Goal: Navigation & Orientation: Understand site structure

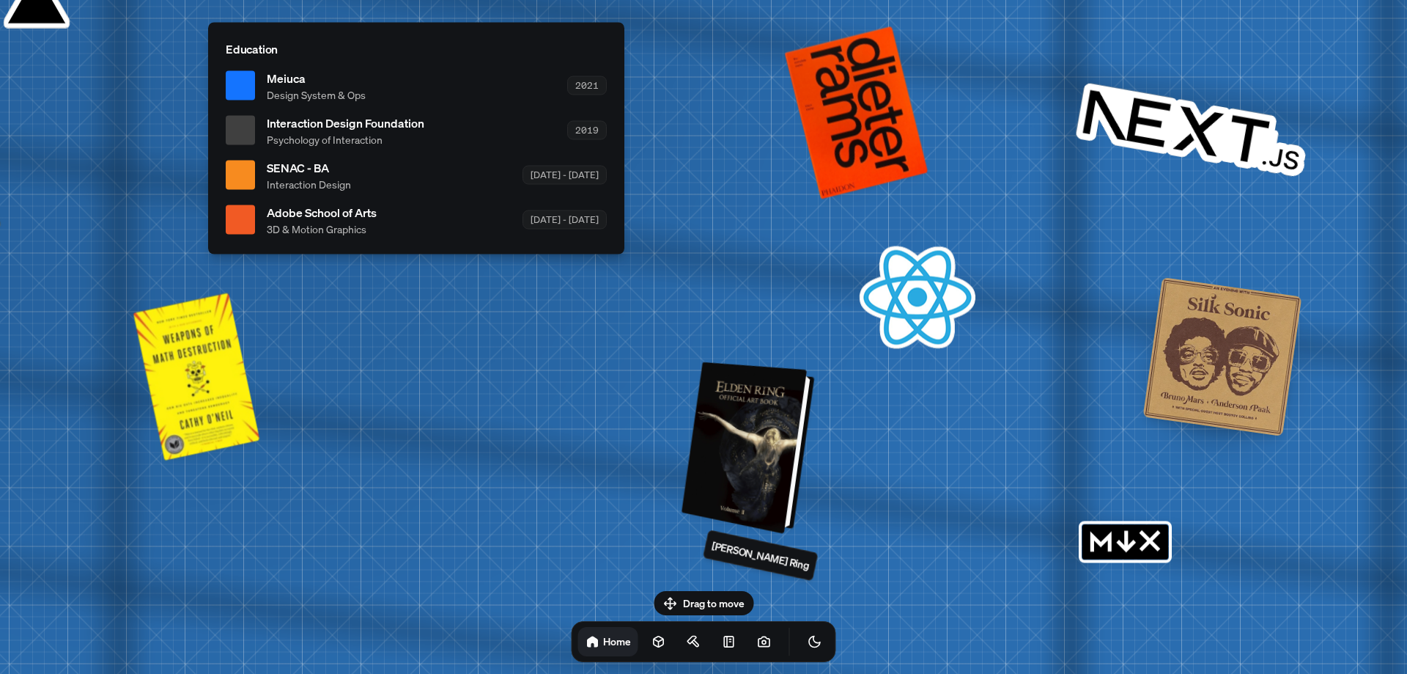
drag, startPoint x: 1043, startPoint y: 441, endPoint x: 685, endPoint y: 466, distance: 358.7
click at [690, 466] on div at bounding box center [751, 447] width 122 height 165
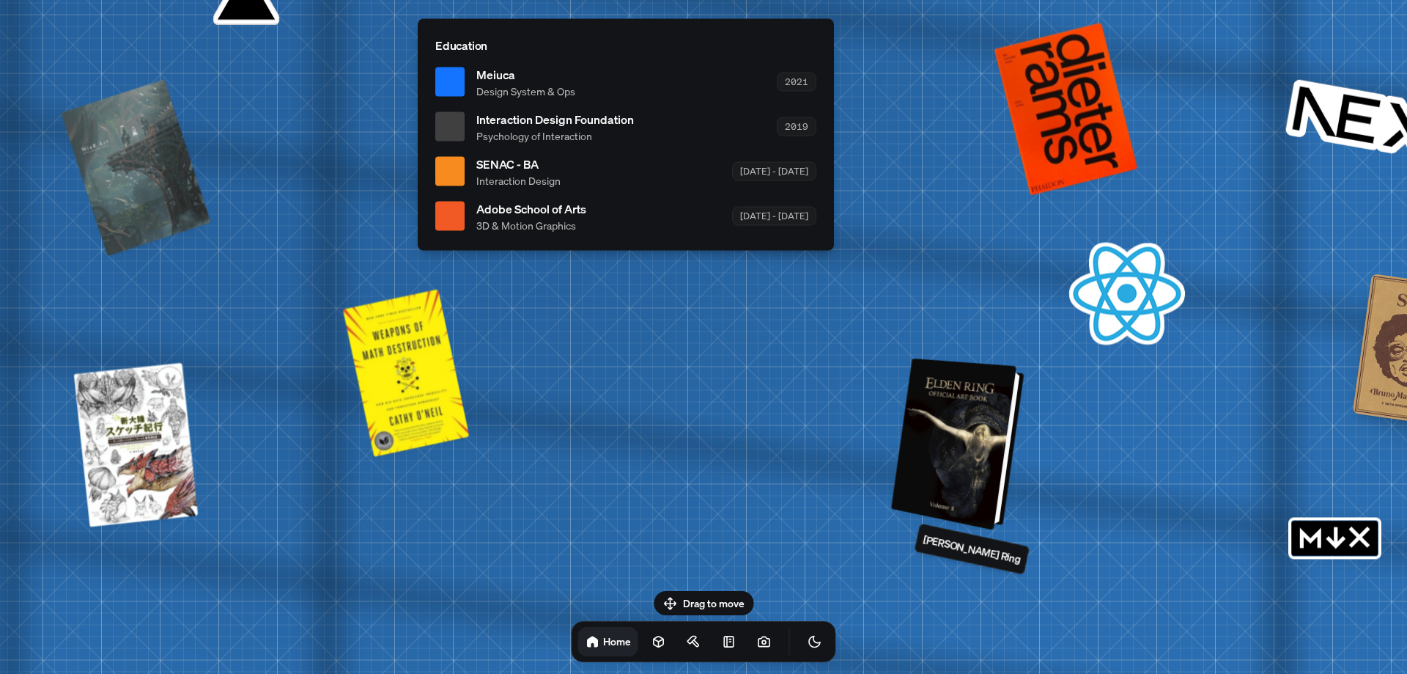
drag, startPoint x: 695, startPoint y: 464, endPoint x: 968, endPoint y: 455, distance: 273.6
click at [1005, 449] on div at bounding box center [960, 443] width 122 height 165
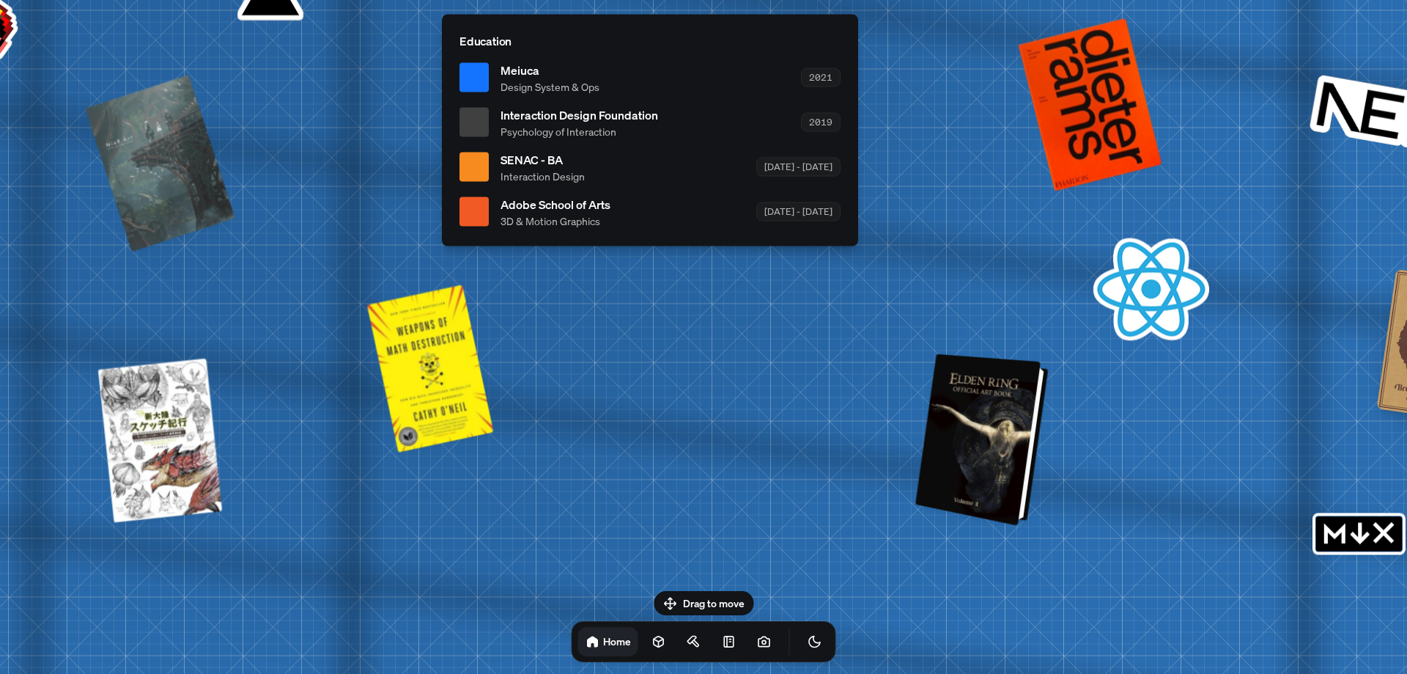
click at [973, 477] on div at bounding box center [985, 439] width 122 height 165
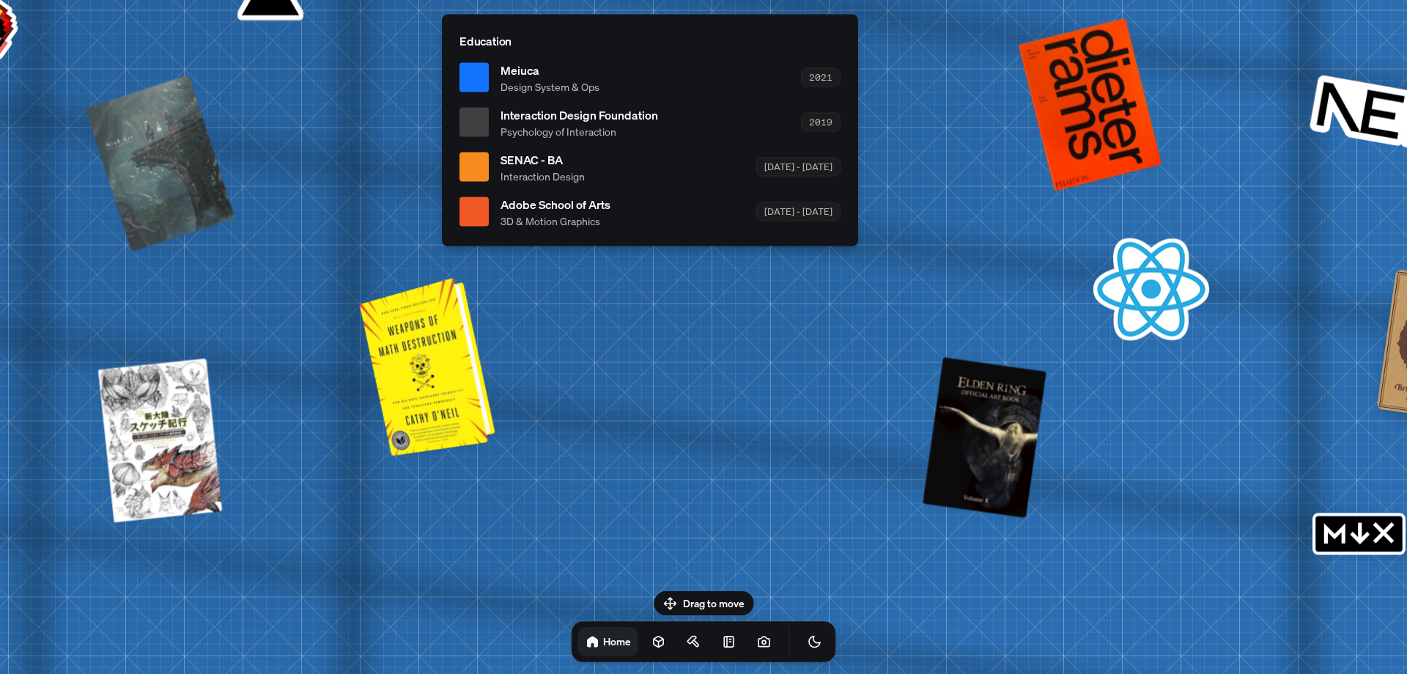
click at [415, 406] on div at bounding box center [430, 364] width 124 height 171
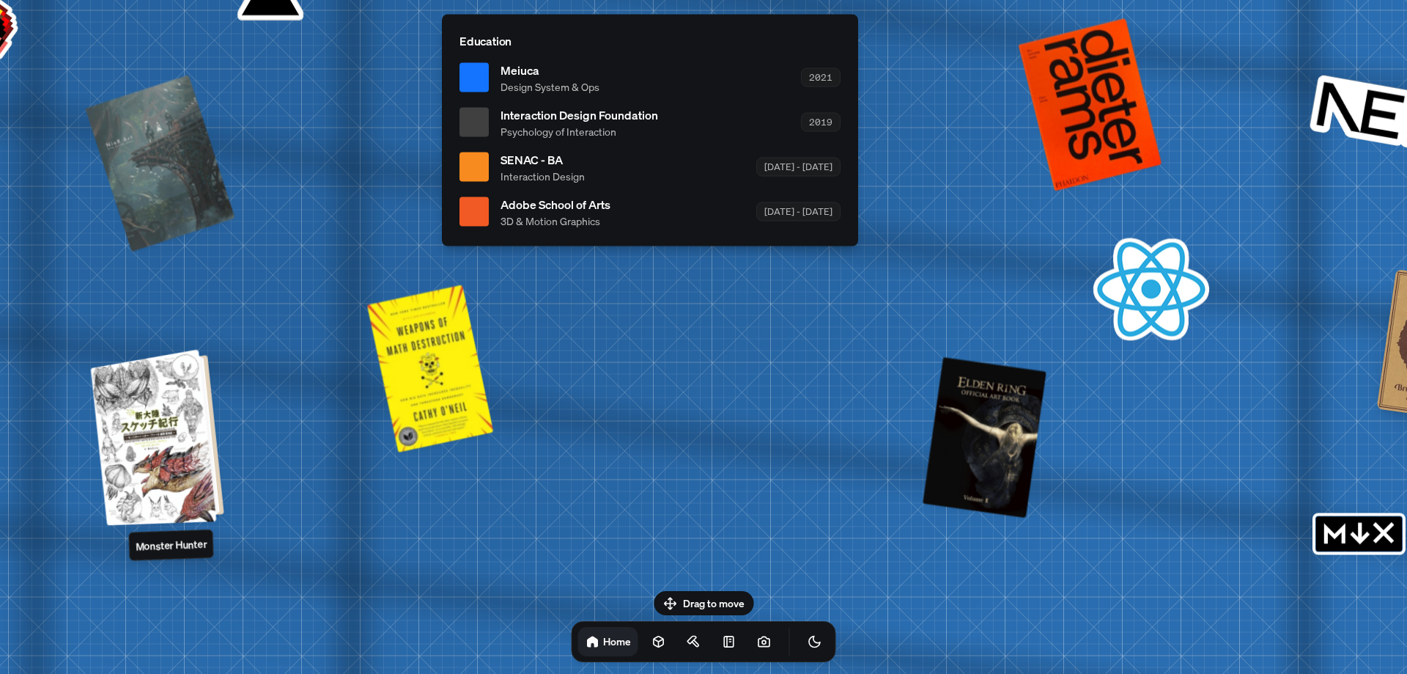
click at [191, 421] on div at bounding box center [160, 436] width 122 height 169
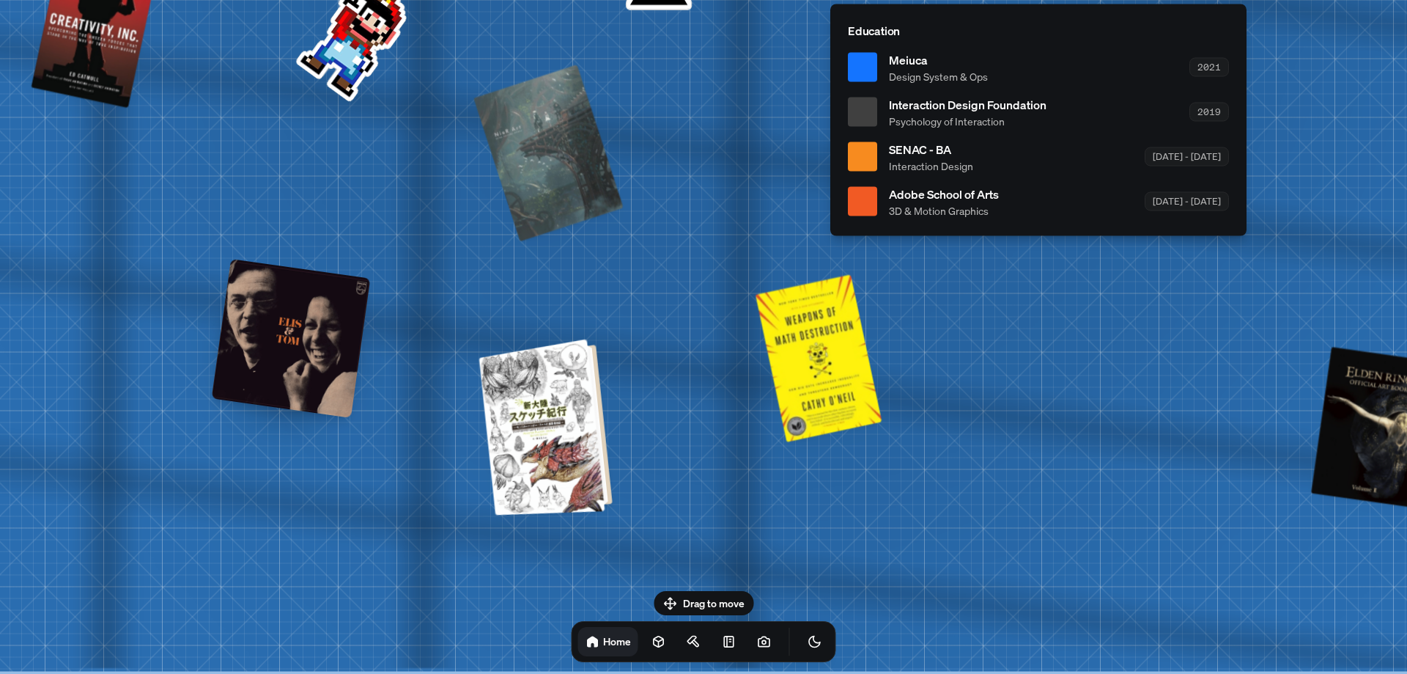
drag, startPoint x: 200, startPoint y: 444, endPoint x: 629, endPoint y: 419, distance: 429.5
click at [609, 419] on div at bounding box center [548, 426] width 122 height 169
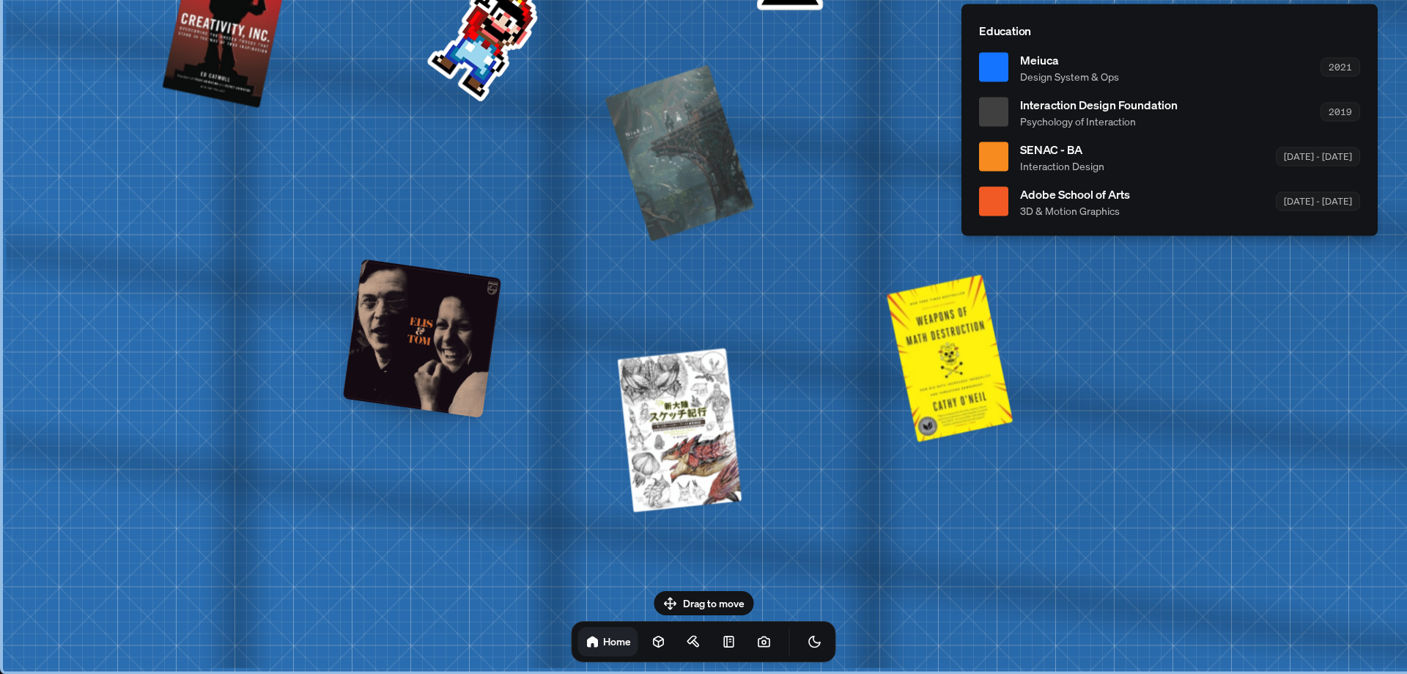
drag, startPoint x: 567, startPoint y: 581, endPoint x: 876, endPoint y: 318, distance: 405.6
click at [419, 386] on div at bounding box center [422, 338] width 159 height 159
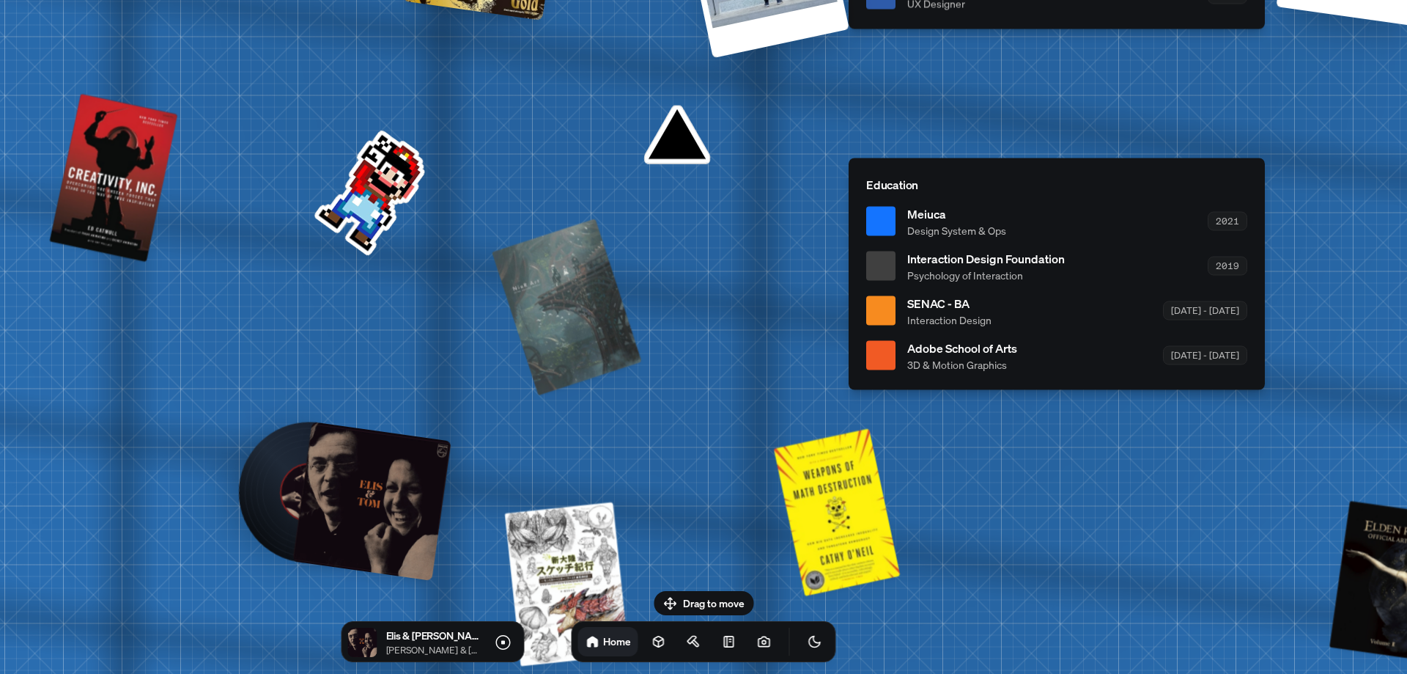
drag, startPoint x: 459, startPoint y: 326, endPoint x: 346, endPoint y: 480, distance: 190.9
click at [346, 480] on div at bounding box center [371, 501] width 159 height 159
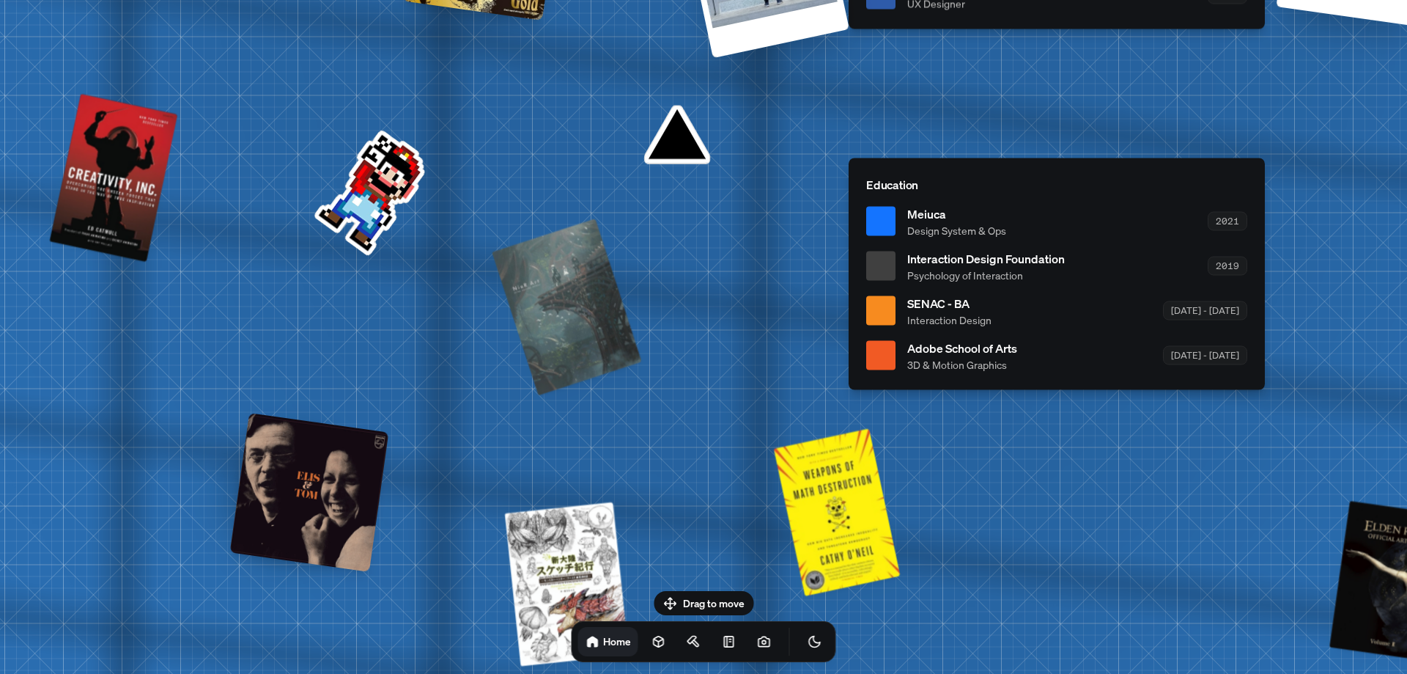
click at [898, 220] on li "Meiuca Design System & Ops 2021" at bounding box center [1056, 221] width 381 height 33
click at [993, 287] on ul "Meiuca Design System & Ops 2021 Interaction Design Foundation Psychology of Int…" at bounding box center [1056, 288] width 381 height 167
click at [984, 310] on span "SENAC - BA" at bounding box center [950, 303] width 84 height 18
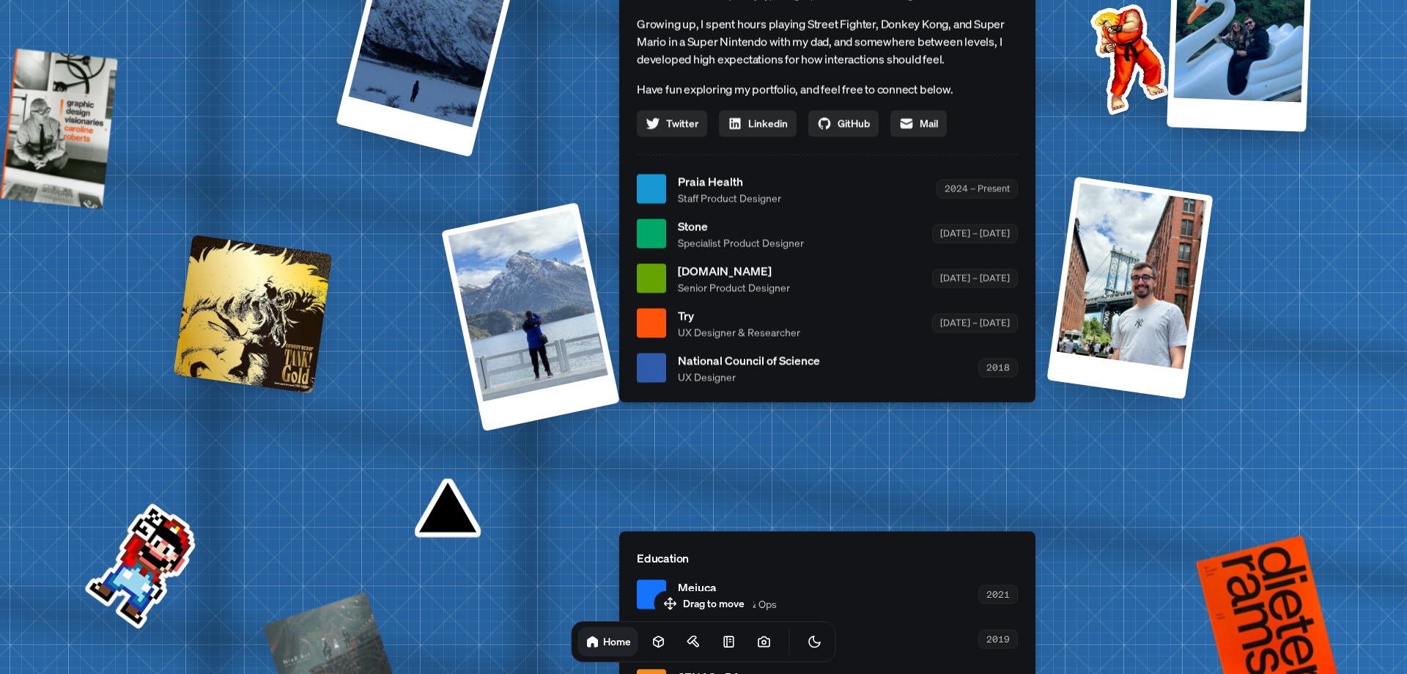
drag, startPoint x: 726, startPoint y: 254, endPoint x: 479, endPoint y: 647, distance: 463.7
click at [479, 661] on div "[PERSON_NAME] [PERSON_NAME] Design Engineer Welcome to my space on the internet…" at bounding box center [830, 189] width 2193 height 1921
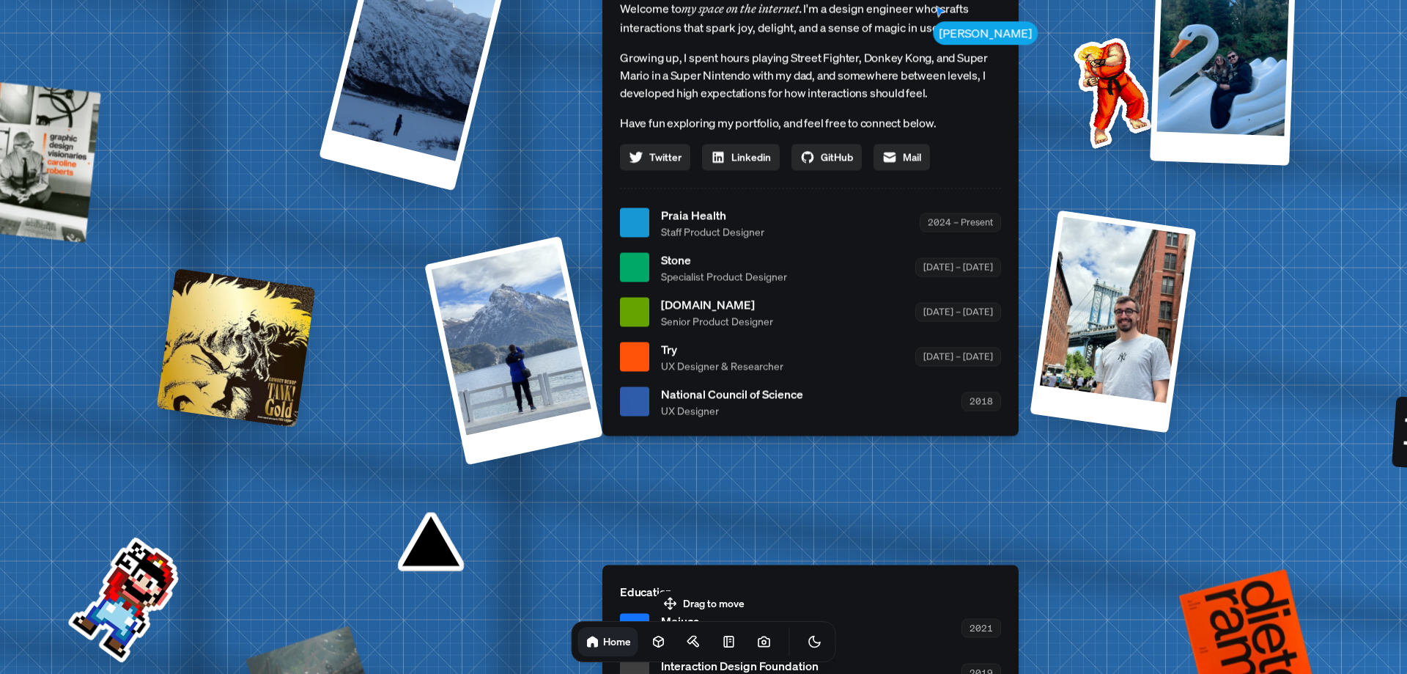
click at [802, 312] on div "[DOMAIN_NAME] Senior Product Designer [DATE] – [DATE]" at bounding box center [831, 311] width 340 height 33
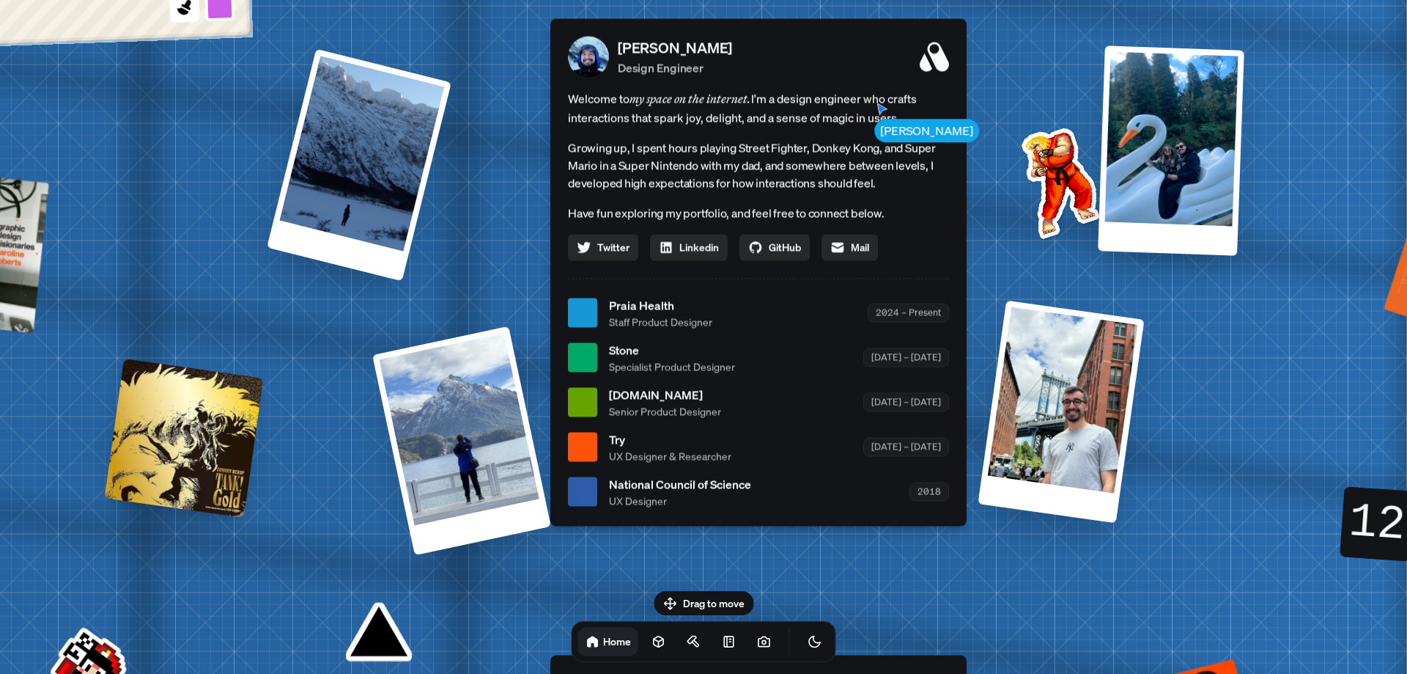
drag, startPoint x: 690, startPoint y: 374, endPoint x: 644, endPoint y: 444, distance: 84.2
click at [644, 444] on ul "Praia Health Staff Product Designer 2024 – Present Stone Specialist Product Des…" at bounding box center [758, 402] width 381 height 212
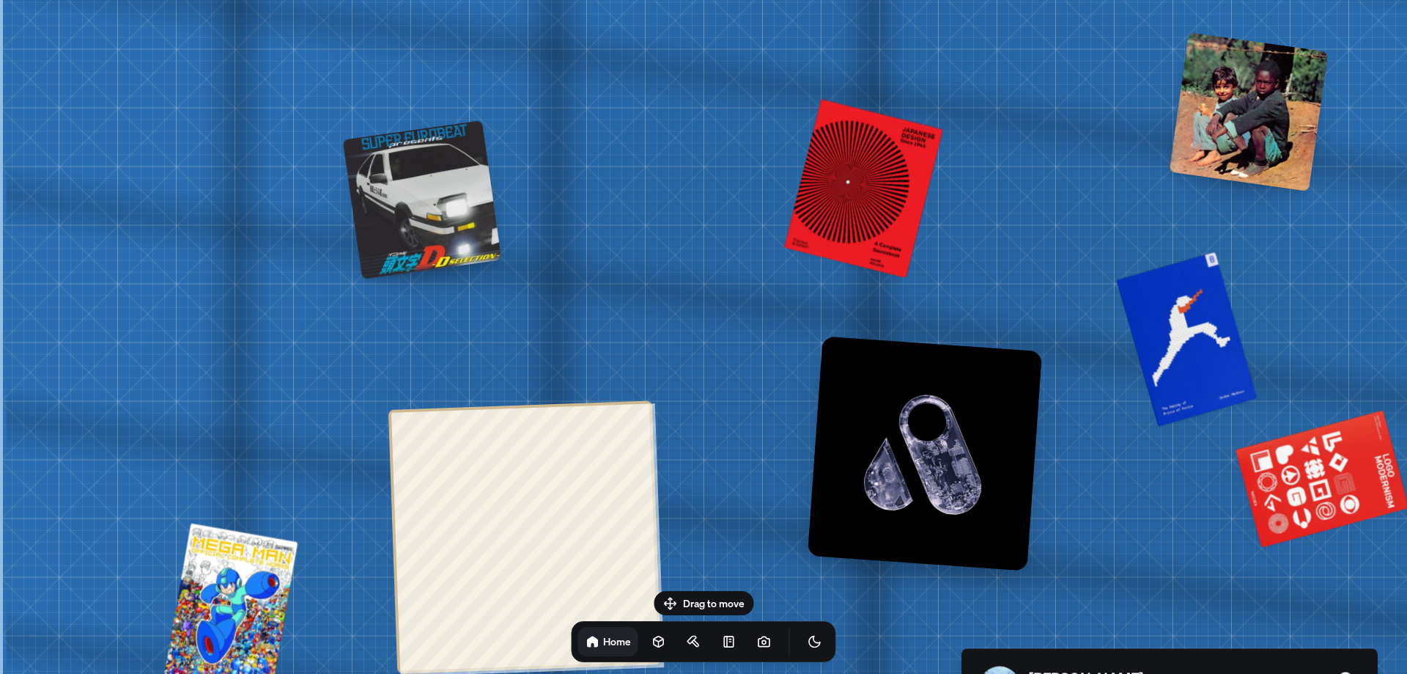
drag, startPoint x: 850, startPoint y: 138, endPoint x: 1342, endPoint y: 590, distance: 667.7
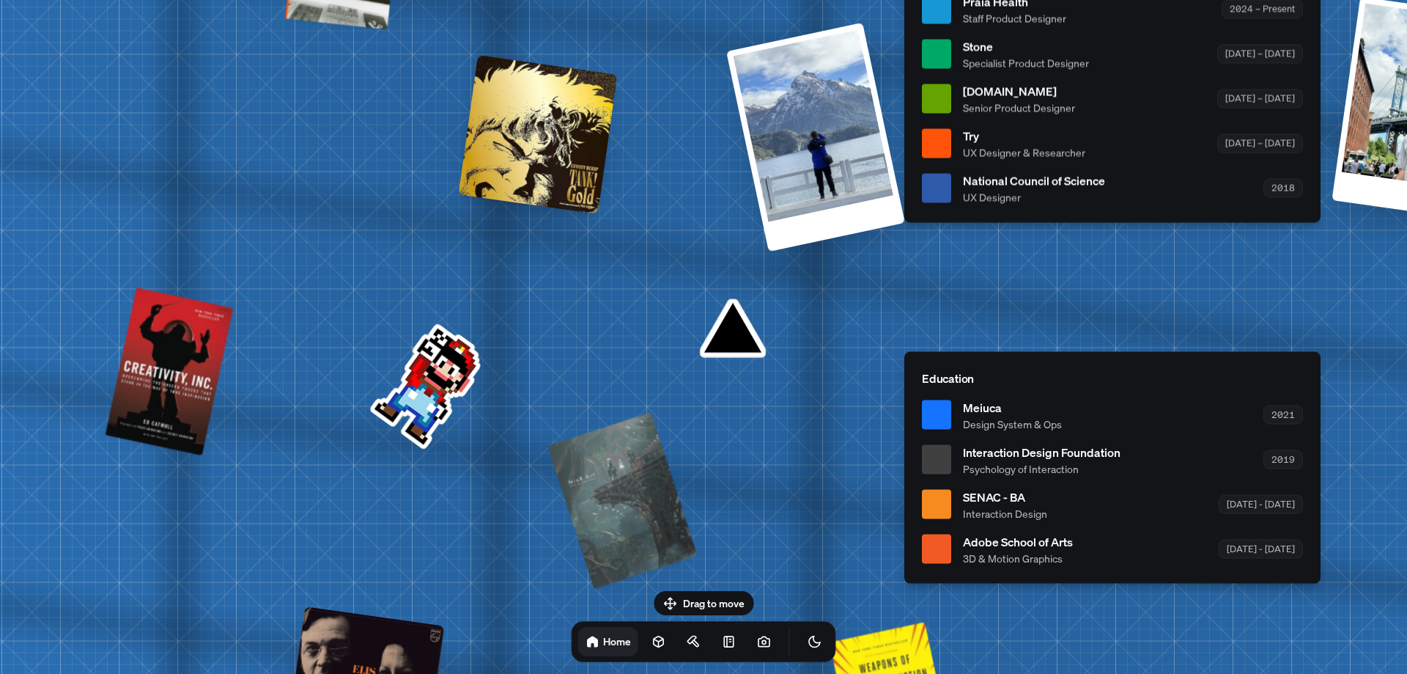
drag, startPoint x: 792, startPoint y: 293, endPoint x: 724, endPoint y: 320, distance: 72.7
click at [724, 320] on div "[PERSON_NAME] [PERSON_NAME] Design Engineer Welcome to my space on the internet…" at bounding box center [1115, 9] width 2193 height 1921
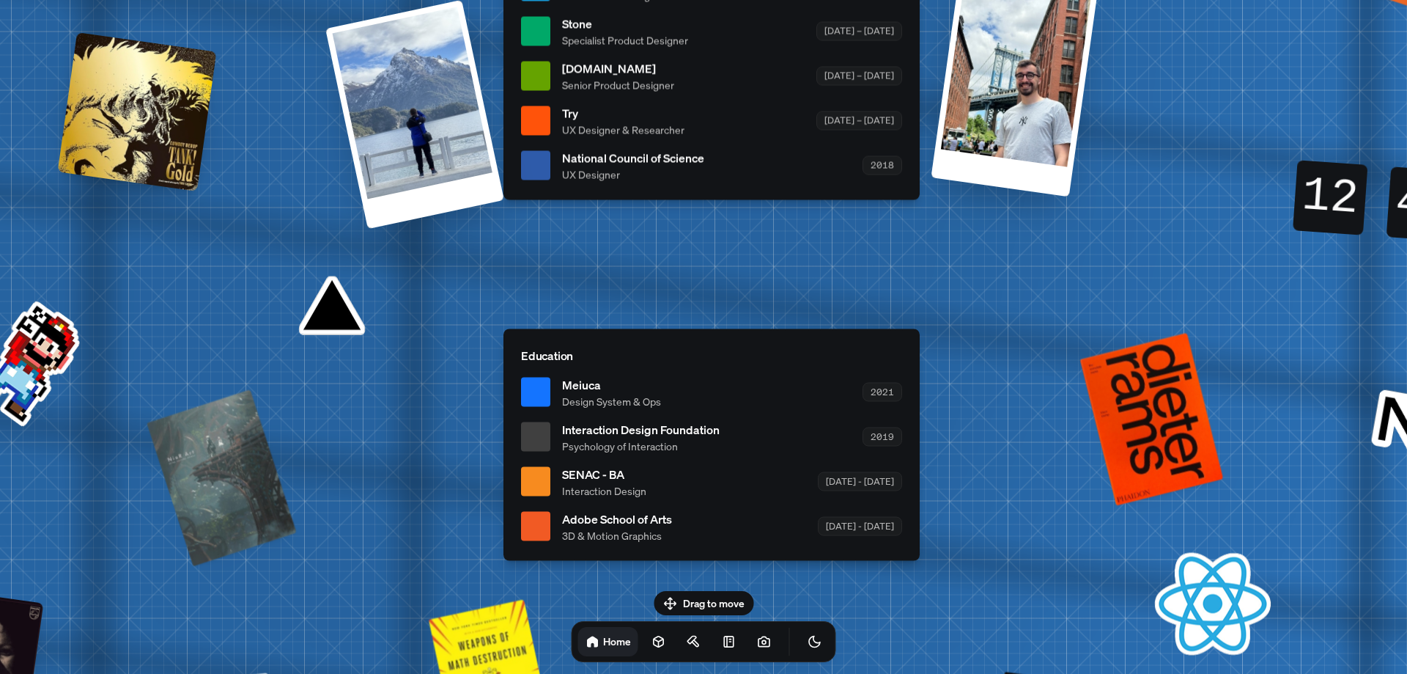
drag, startPoint x: 718, startPoint y: 329, endPoint x: 111, endPoint y: 264, distance: 610.5
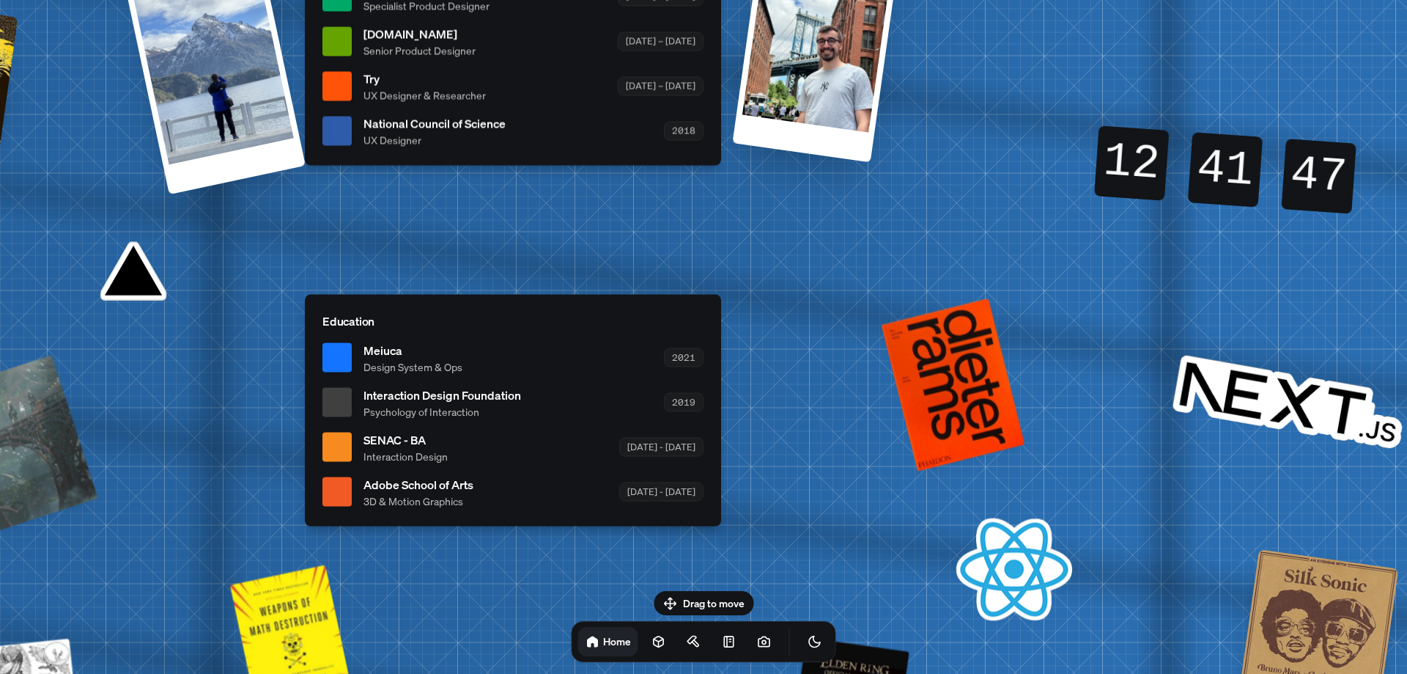
drag, startPoint x: 1228, startPoint y: 168, endPoint x: 1272, endPoint y: 174, distance: 44.4
click at [1229, 167] on div "41" at bounding box center [1225, 170] width 87 height 12
click at [1300, 176] on div "48" at bounding box center [1318, 176] width 75 height 75
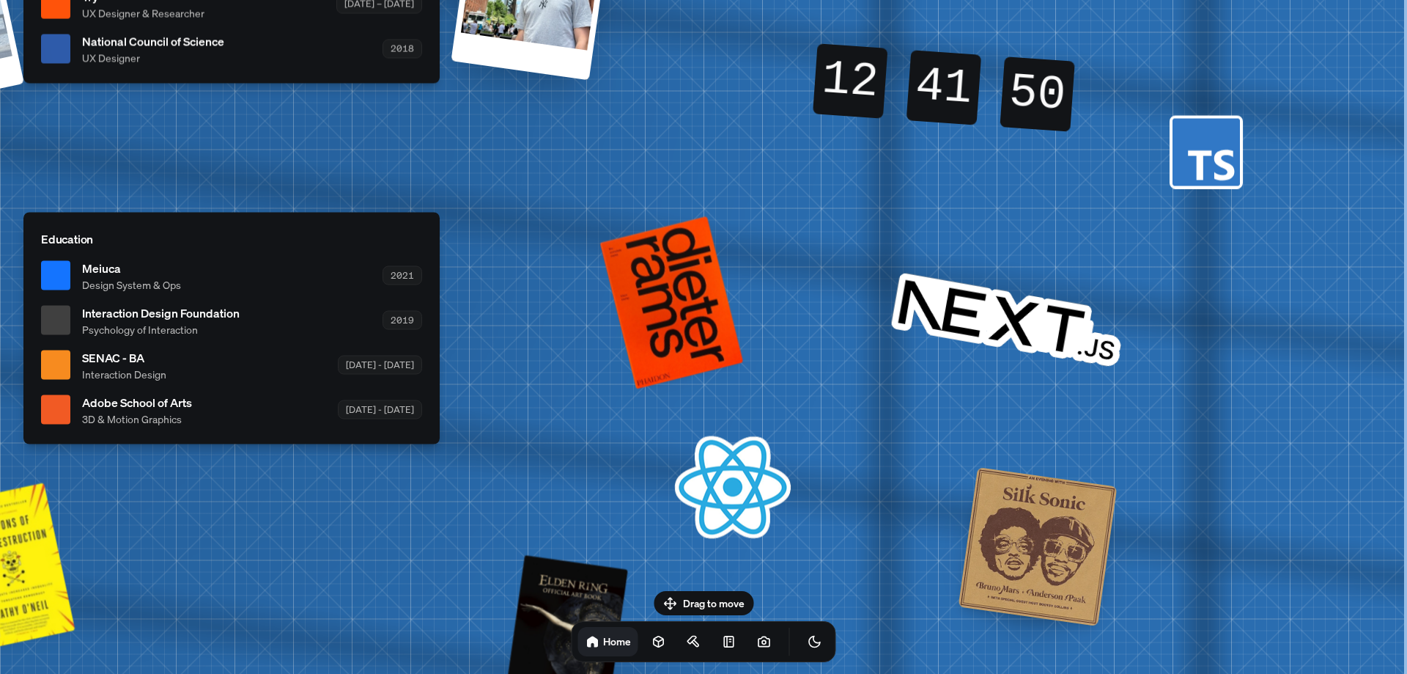
drag, startPoint x: 1210, startPoint y: 384, endPoint x: 549, endPoint y: 295, distance: 666.4
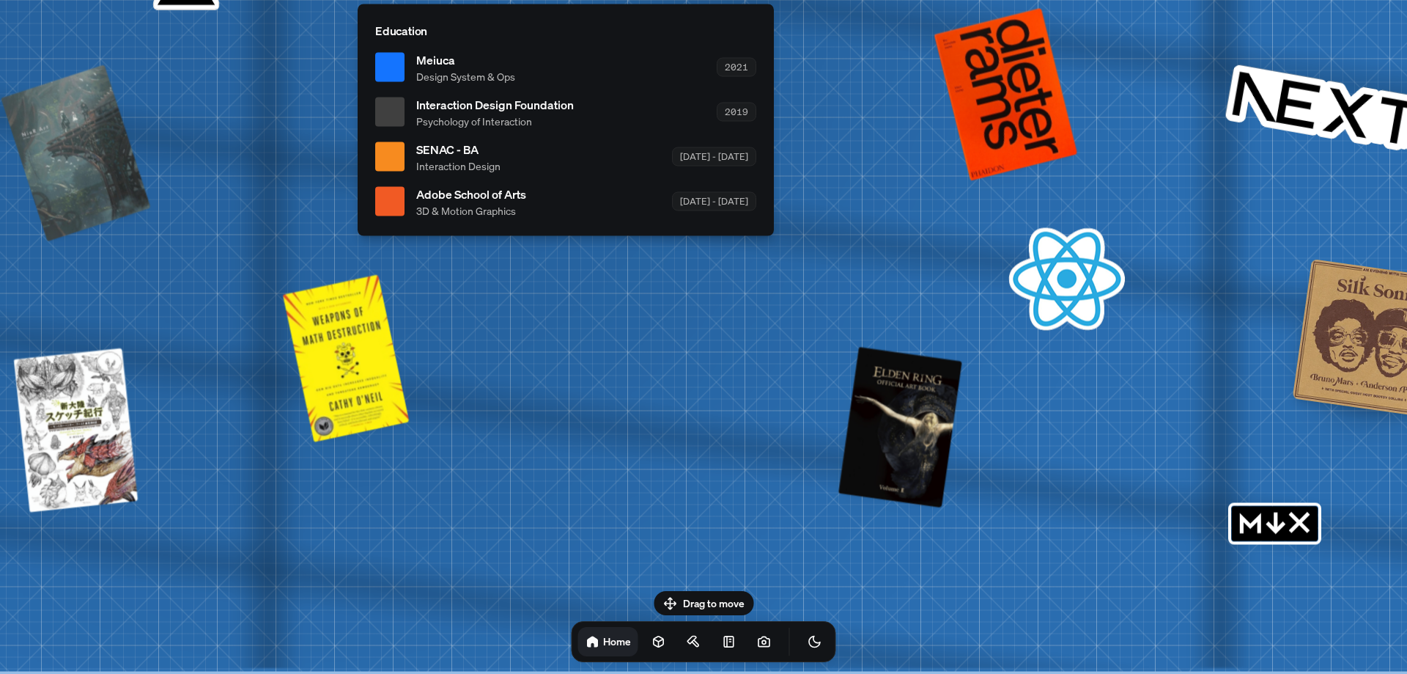
drag, startPoint x: 885, startPoint y: 397, endPoint x: 1155, endPoint y: 241, distance: 311.7
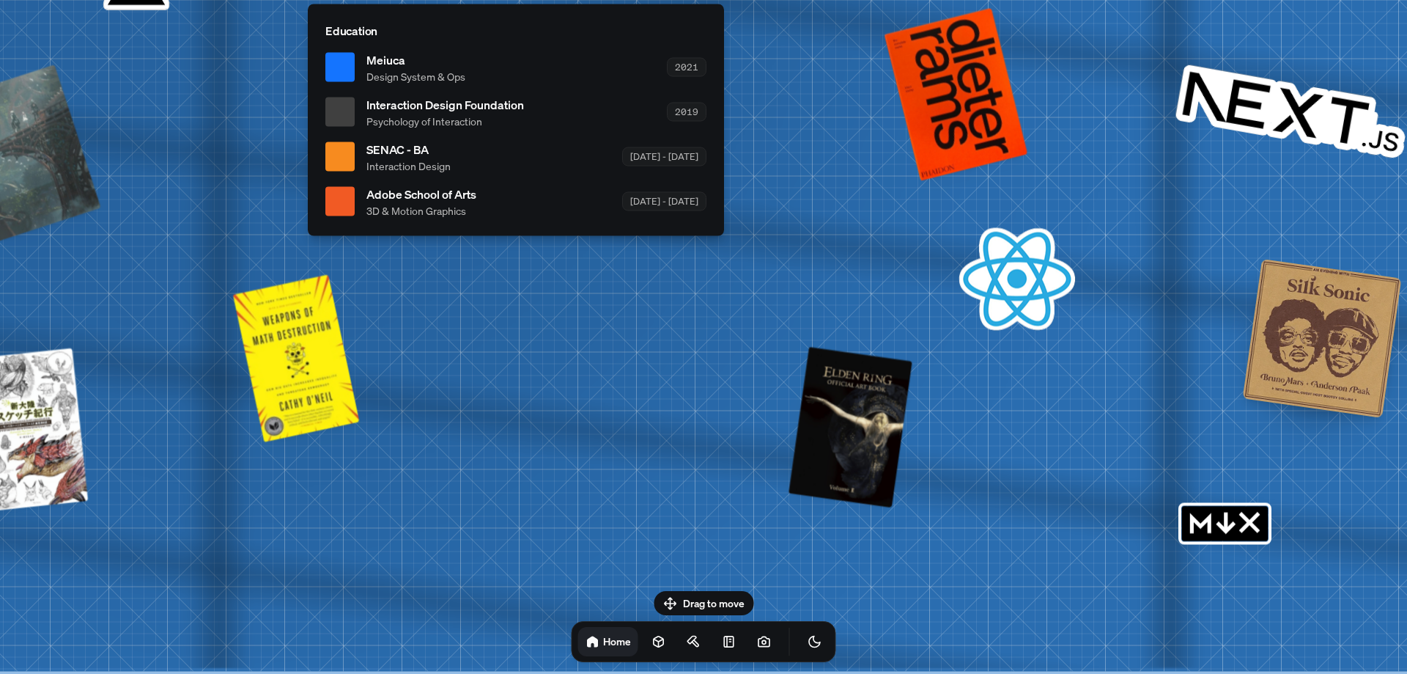
click at [1255, 518] on icon "MDX" at bounding box center [1249, 521] width 18 height 18
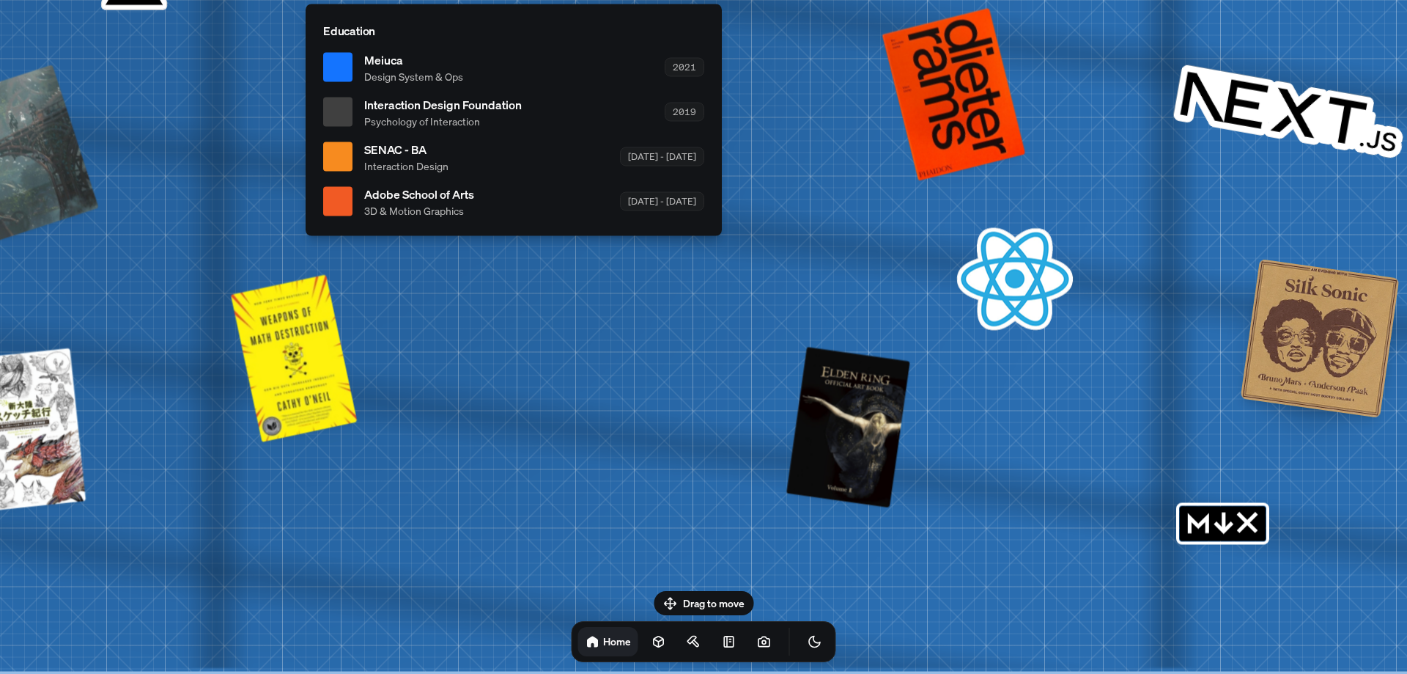
drag, startPoint x: 1241, startPoint y: 528, endPoint x: 1243, endPoint y: 303, distance: 225.1
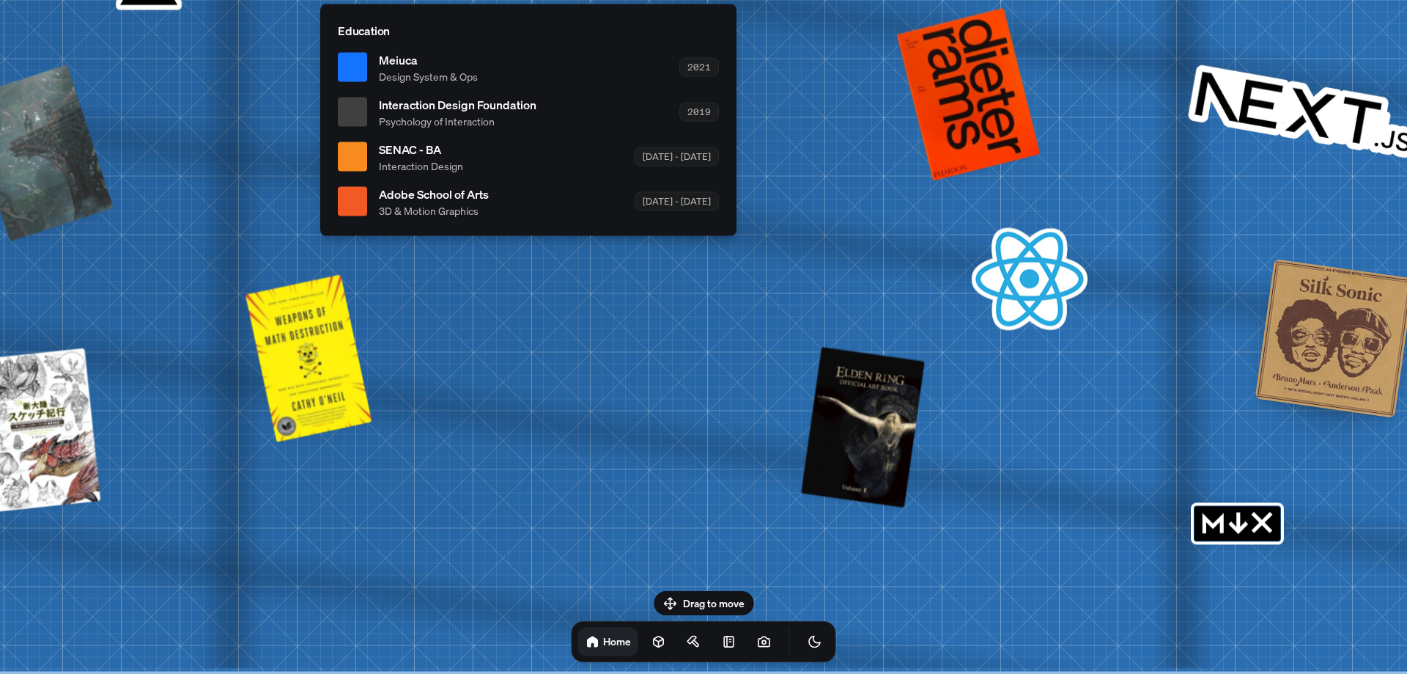
click at [1234, 540] on rect "MDX" at bounding box center [1238, 523] width 86 height 35
click at [1237, 523] on rect "MDX" at bounding box center [1238, 523] width 86 height 35
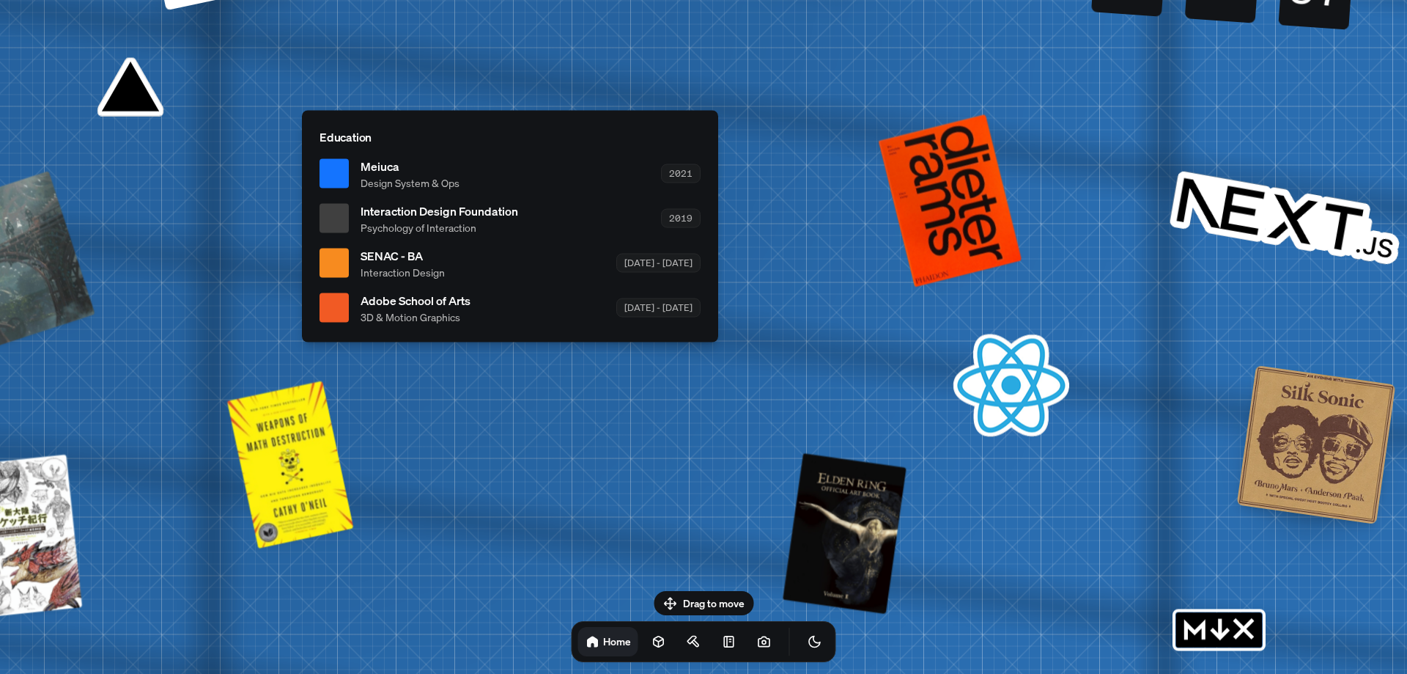
drag, startPoint x: 1237, startPoint y: 523, endPoint x: 1185, endPoint y: 638, distance: 126.0
click at [1204, 647] on rect "MDX" at bounding box center [1220, 629] width 86 height 35
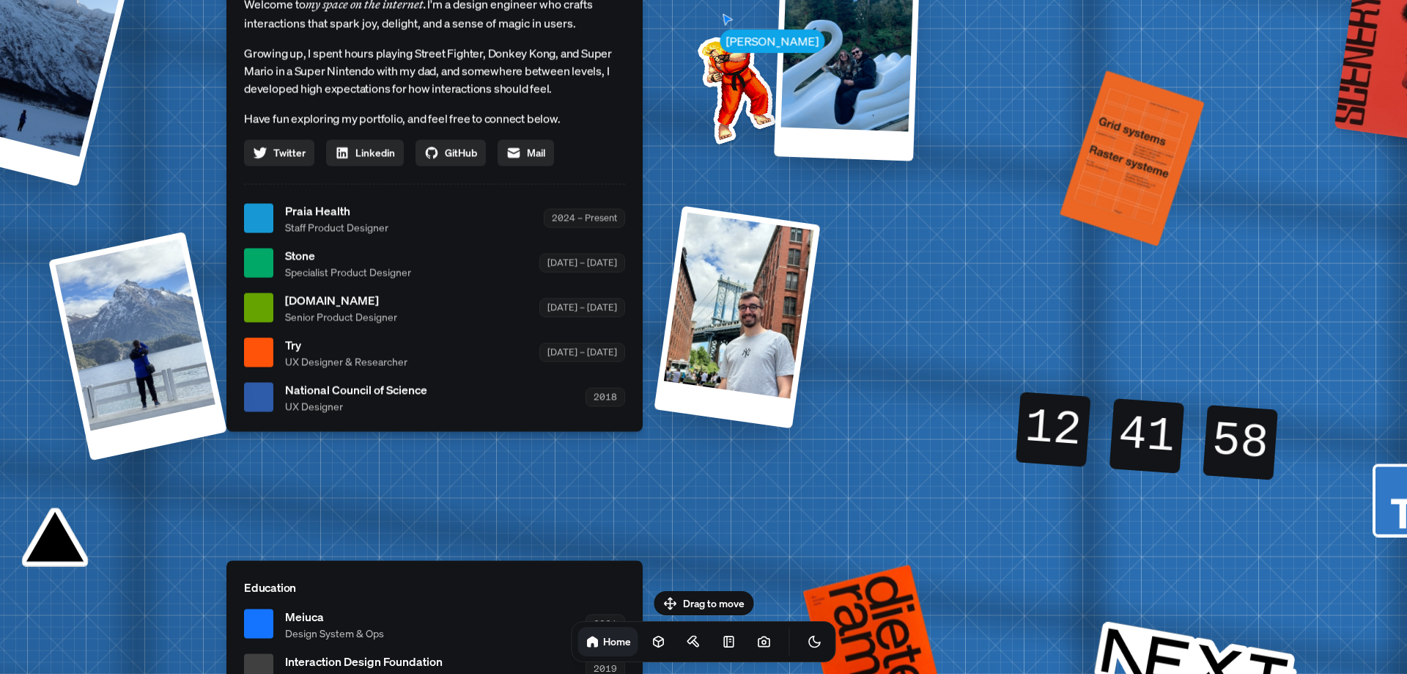
drag, startPoint x: 1138, startPoint y: 182, endPoint x: 1064, endPoint y: 702, distance: 525.6
click at [1064, 0] on html "[PERSON_NAME] [PERSON_NAME] Design Engineer Welcome to my space on the internet…" at bounding box center [703, 0] width 1407 height 0
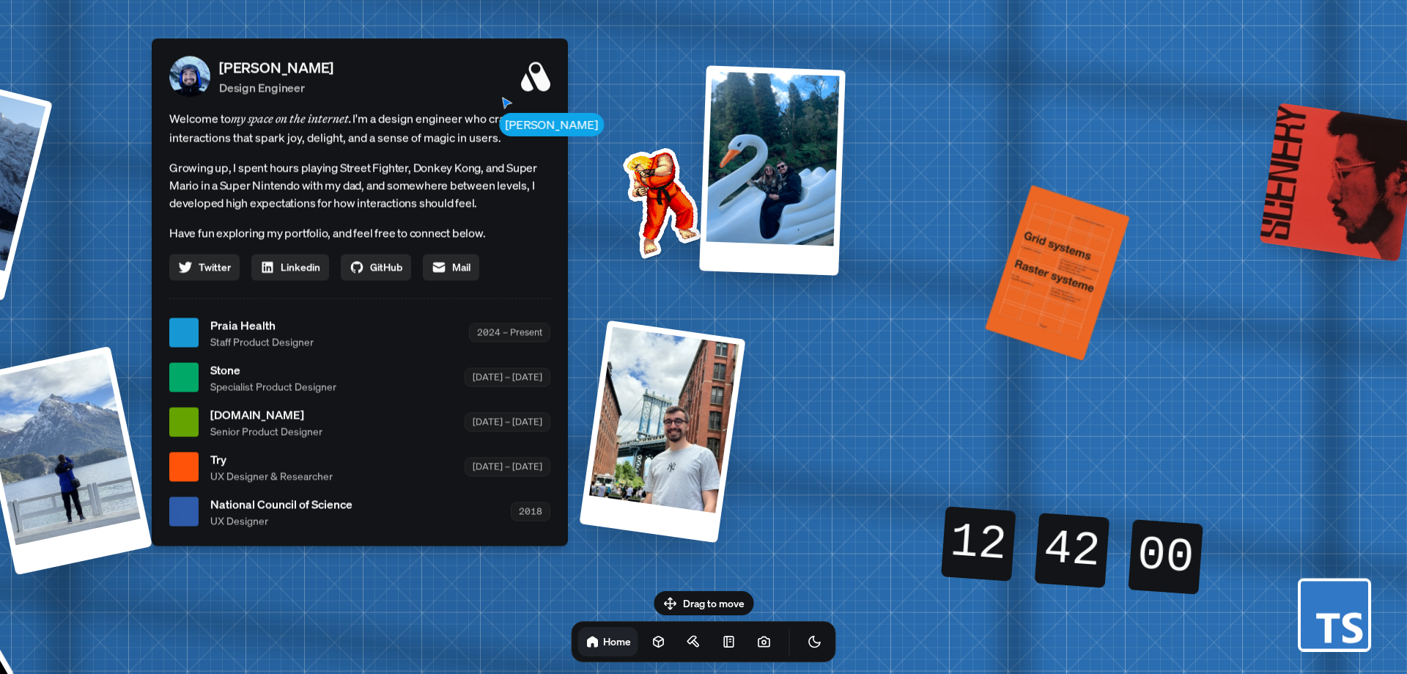
drag, startPoint x: 716, startPoint y: 169, endPoint x: 680, endPoint y: 169, distance: 35.9
click at [648, 167] on img at bounding box center [659, 199] width 148 height 148
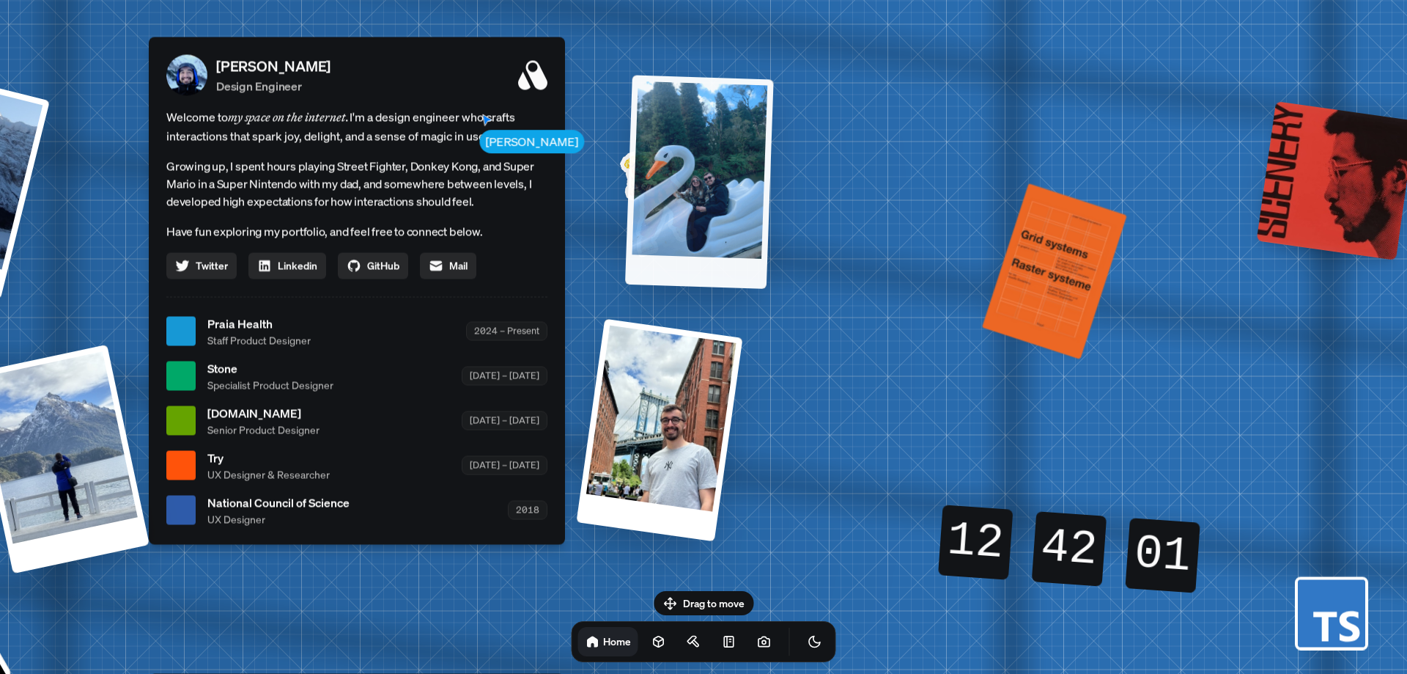
drag, startPoint x: 838, startPoint y: 184, endPoint x: 740, endPoint y: 202, distance: 99.8
click at [740, 202] on div at bounding box center [699, 181] width 149 height 213
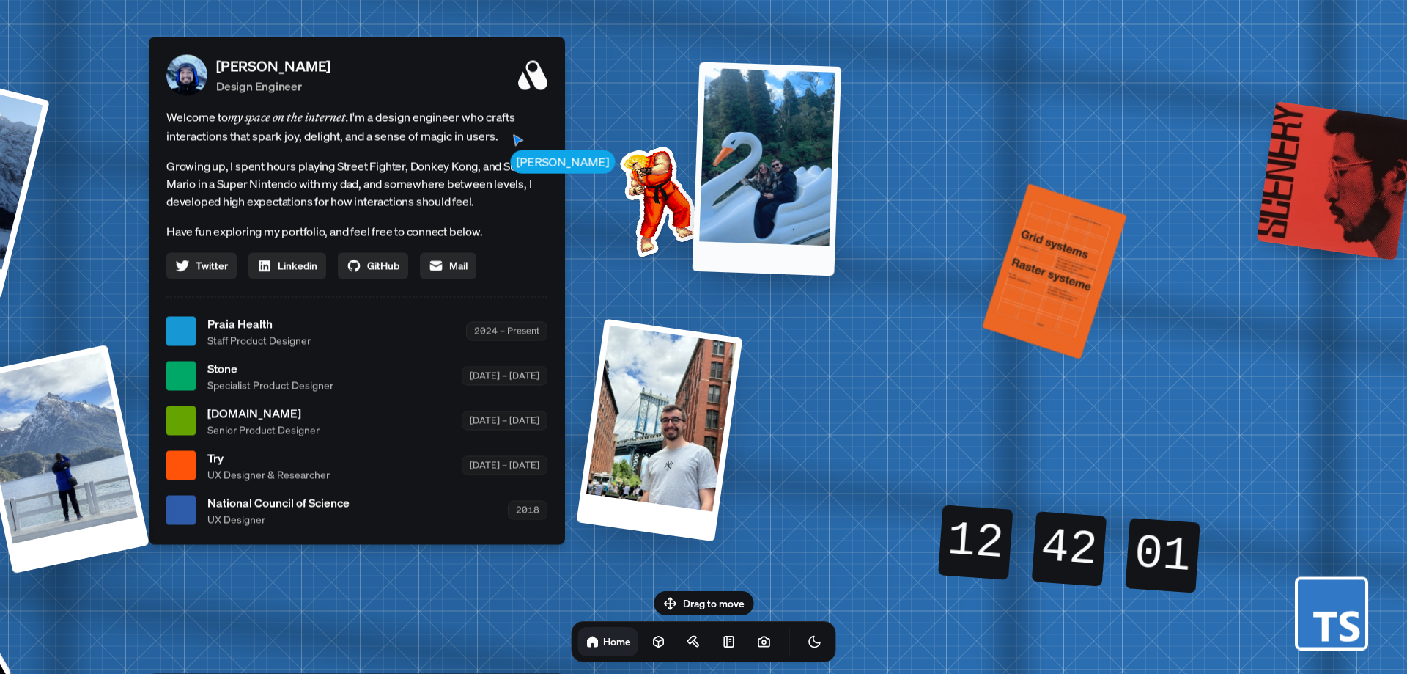
drag, startPoint x: 743, startPoint y: 194, endPoint x: 756, endPoint y: 194, distance: 12.5
click at [750, 194] on div at bounding box center [768, 169] width 150 height 214
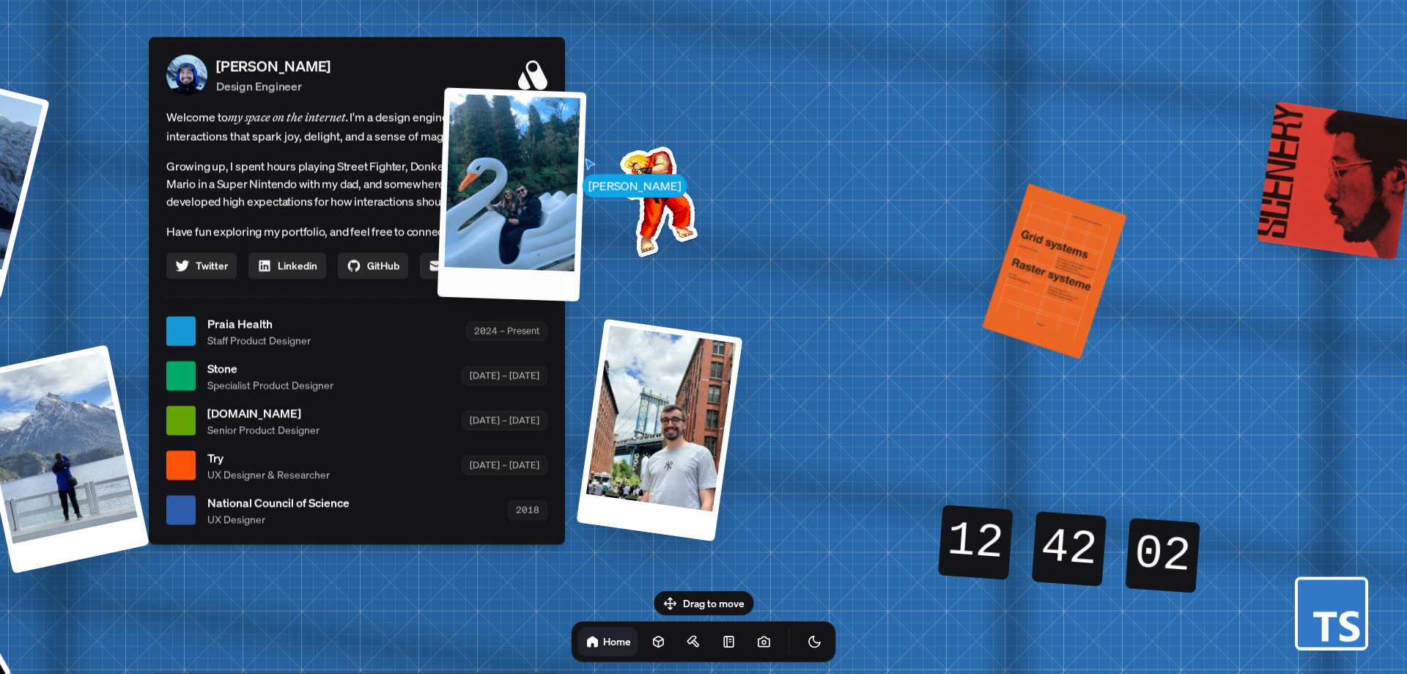
drag, startPoint x: 794, startPoint y: 194, endPoint x: 379, endPoint y: 169, distance: 415.7
click at [438, 170] on div at bounding box center [513, 193] width 150 height 213
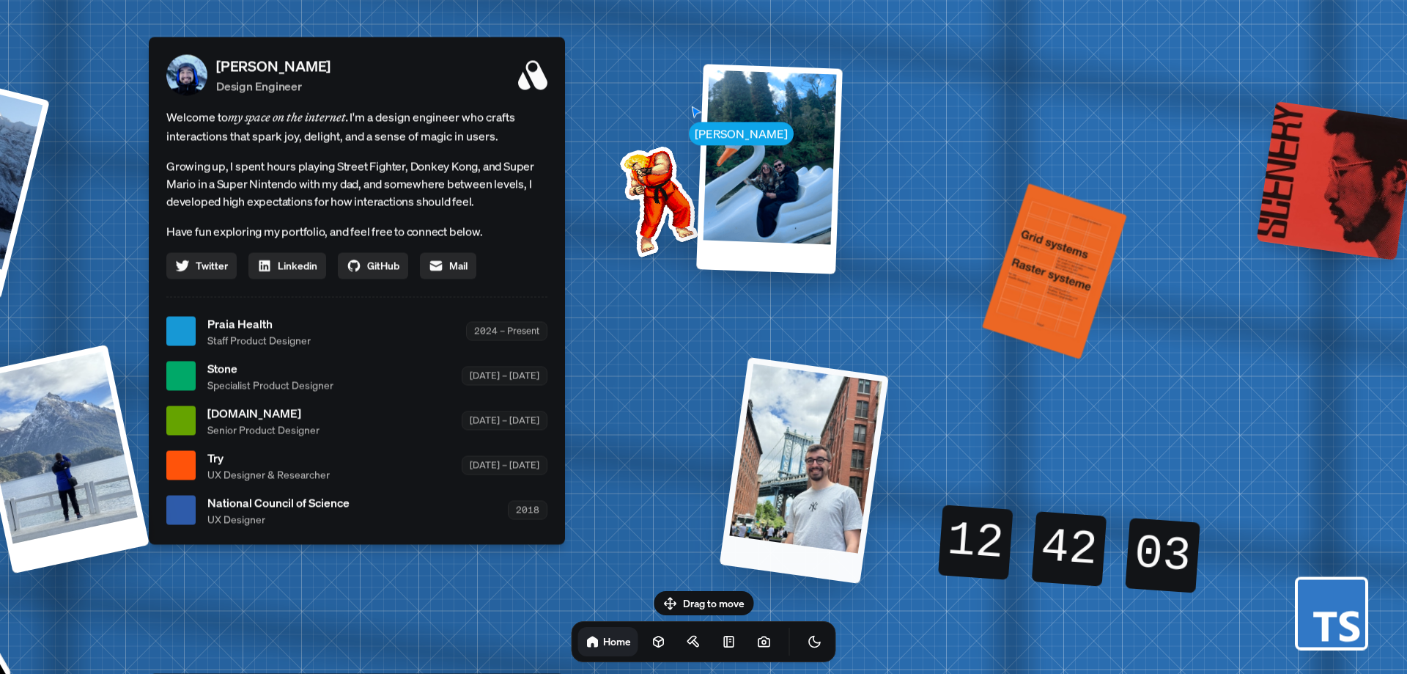
drag, startPoint x: 633, startPoint y: 417, endPoint x: 737, endPoint y: 423, distance: 104.3
click at [771, 424] on div at bounding box center [804, 469] width 169 height 227
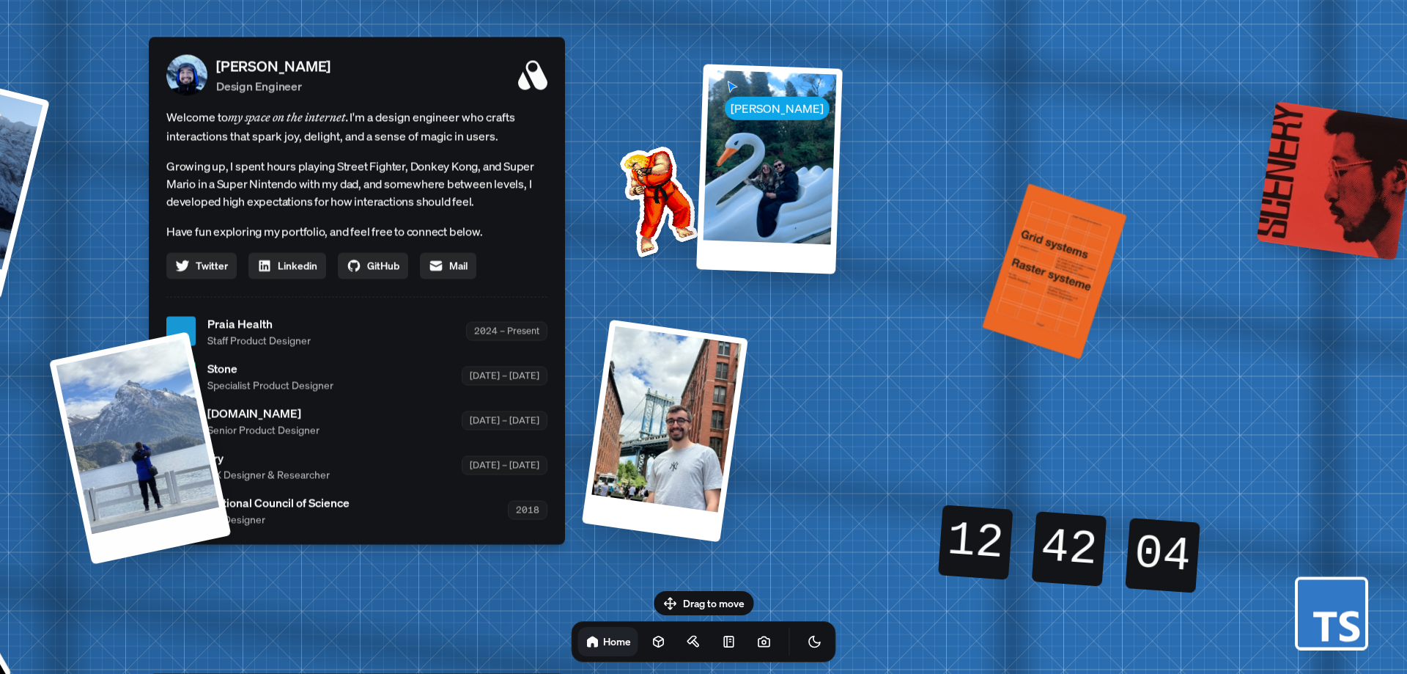
drag, startPoint x: 61, startPoint y: 411, endPoint x: 401, endPoint y: 386, distance: 341.0
click at [401, 386] on div "[PERSON_NAME] [PERSON_NAME] Design Engineer Welcome to my space on the internet…" at bounding box center [359, 331] width 2193 height 1921
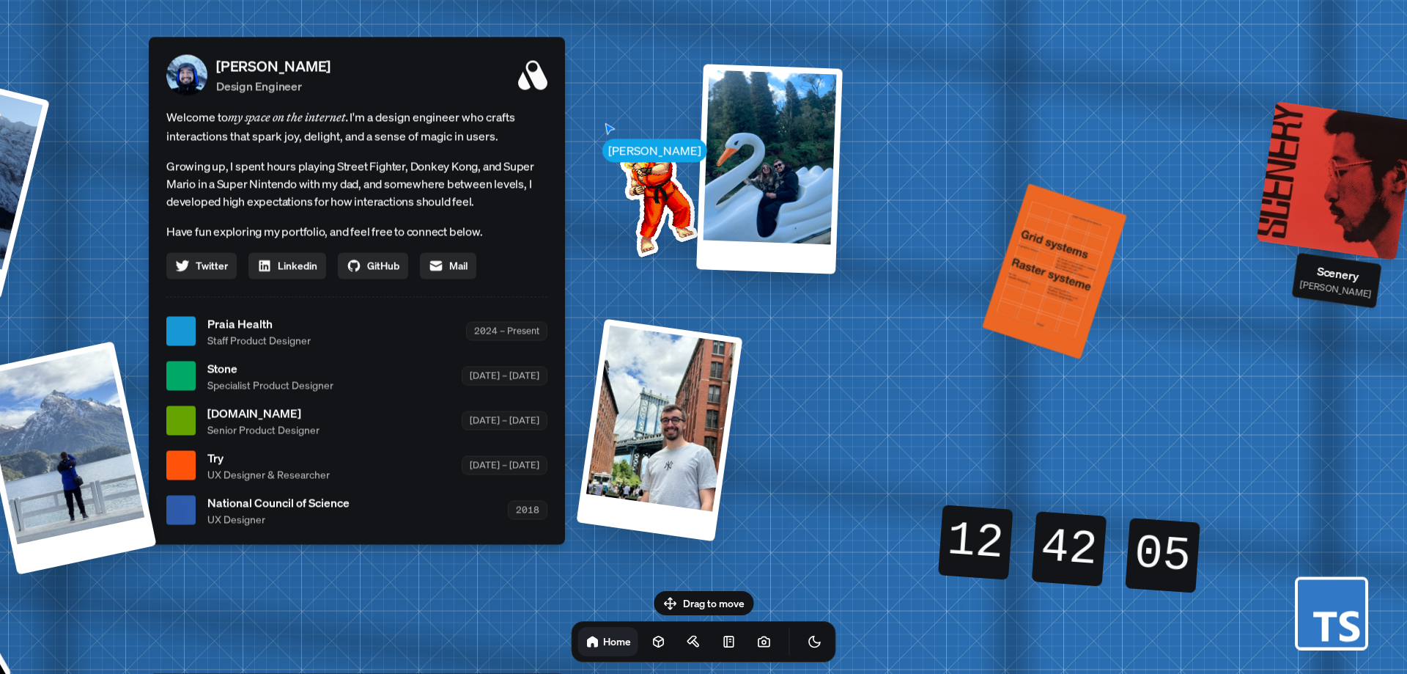
drag, startPoint x: 1335, startPoint y: 210, endPoint x: 1091, endPoint y: 235, distance: 245.4
click at [1116, 239] on div "[PERSON_NAME] [PERSON_NAME] Design Engineer Welcome to my space on the internet…" at bounding box center [359, 331] width 2193 height 1921
